Goal: Task Accomplishment & Management: Use online tool/utility

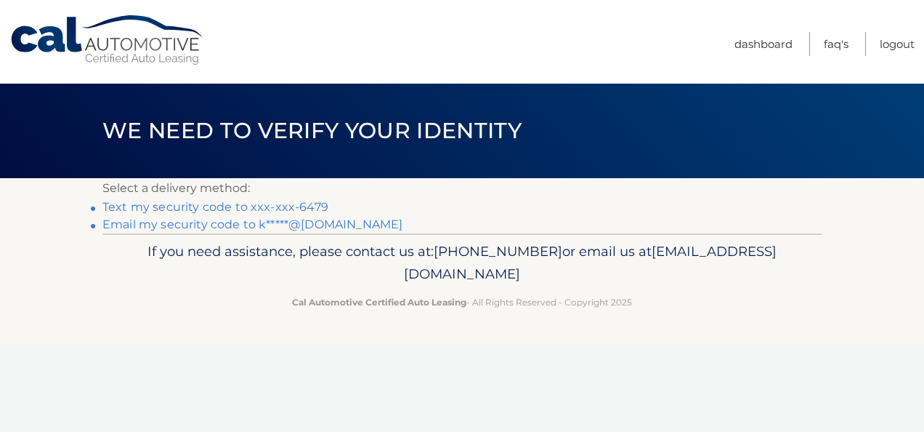
drag, startPoint x: 367, startPoint y: 202, endPoint x: 378, endPoint y: 206, distance: 11.7
click at [378, 206] on li "Text my security code to xxx-xxx-6479" at bounding box center [461, 206] width 719 height 17
click at [320, 206] on link "Text my security code to xxx-xxx-6479" at bounding box center [215, 207] width 226 height 14
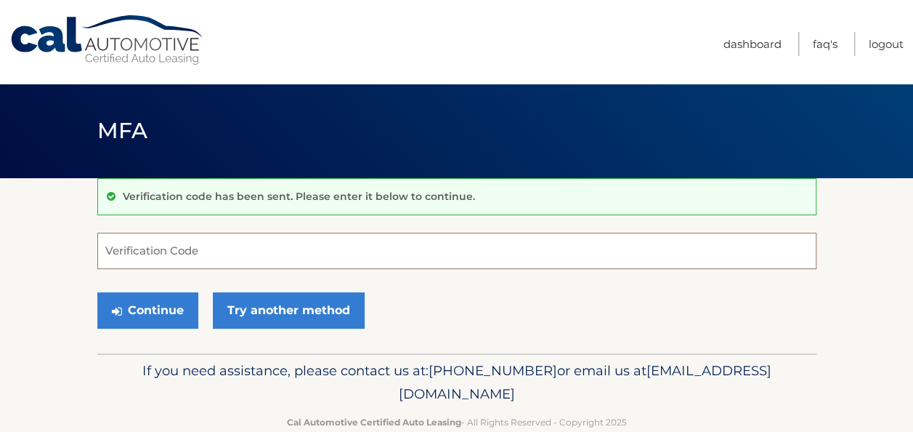
click at [139, 251] on input "Verification Code" at bounding box center [456, 251] width 719 height 36
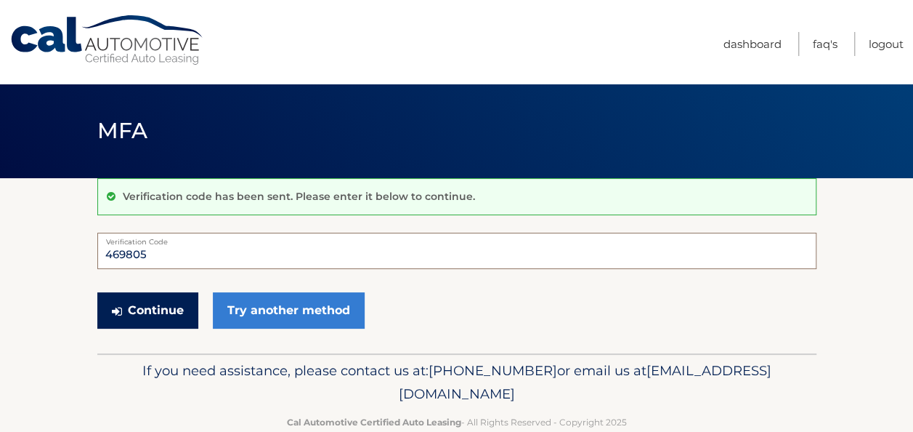
type input "469805"
click at [153, 308] on button "Continue" at bounding box center [147, 310] width 101 height 36
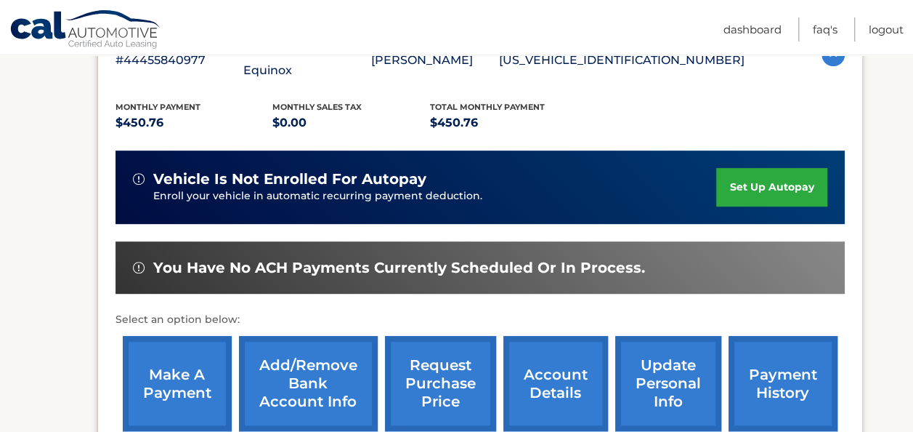
scroll to position [436, 0]
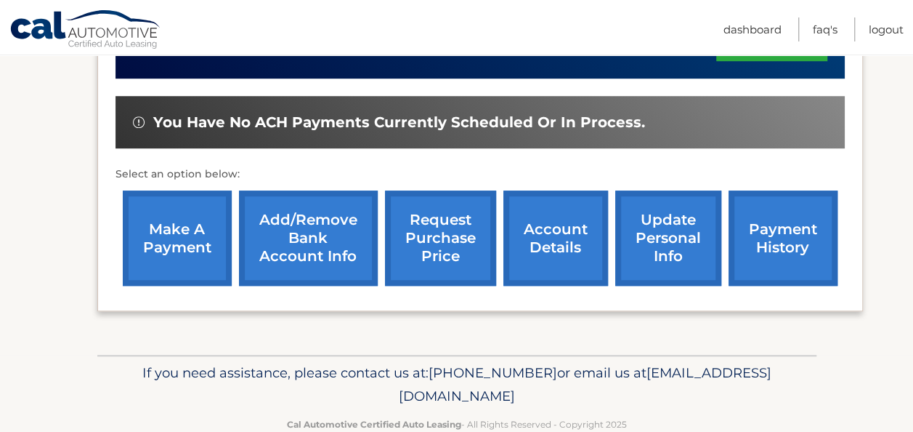
click at [184, 235] on link "make a payment" at bounding box center [177, 237] width 109 height 95
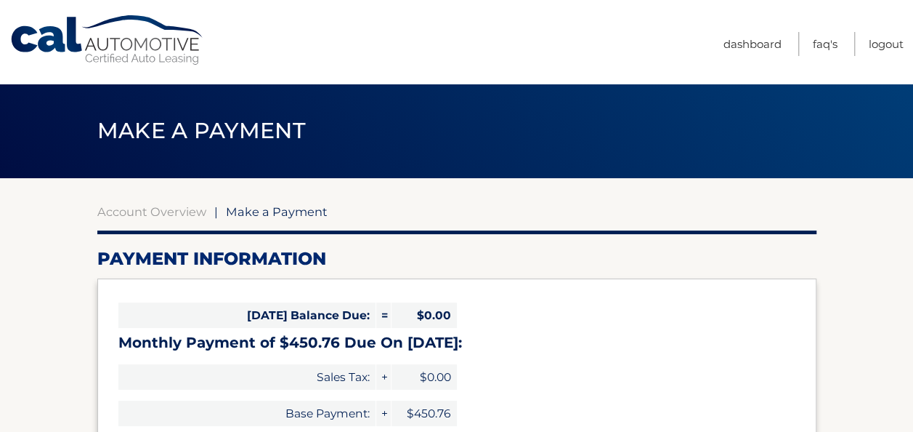
select select "ZjUxMmNhOGQtM2FhZi00N2Q1LTlkYzktODJmM2ExNmNhNzA4"
click at [876, 41] on link "Logout" at bounding box center [886, 44] width 35 height 24
